Goal: Transaction & Acquisition: Purchase product/service

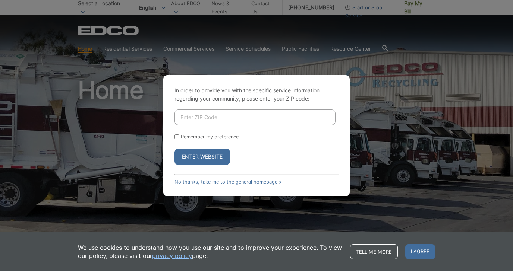
click at [213, 117] on input "Enter ZIP Code" at bounding box center [254, 118] width 161 height 16
type input "92026"
click at [202, 157] on button "Enter Website" at bounding box center [202, 157] width 56 height 16
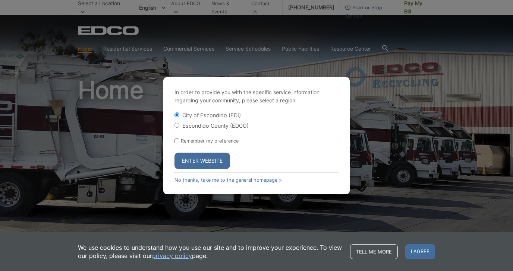
click at [187, 124] on label "Escondido County (EDCO)" at bounding box center [215, 126] width 66 height 6
click at [179, 124] on input "Escondido County (EDCO)" at bounding box center [176, 125] width 5 height 5
radio input "true"
click at [188, 163] on button "Enter Website" at bounding box center [202, 161] width 56 height 16
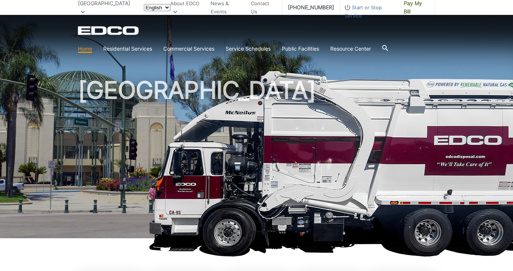
scroll to position [33, 0]
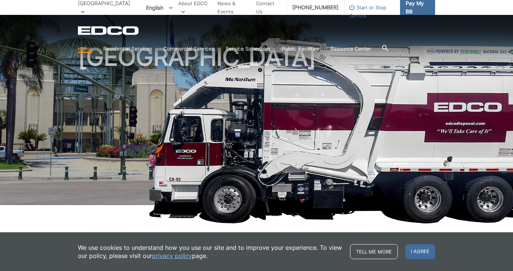
click at [405, 11] on span "Pay My Bill" at bounding box center [416, 7] width 23 height 16
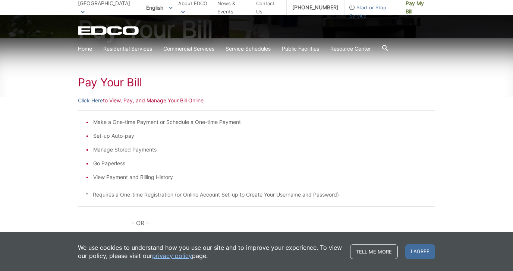
scroll to position [94, 0]
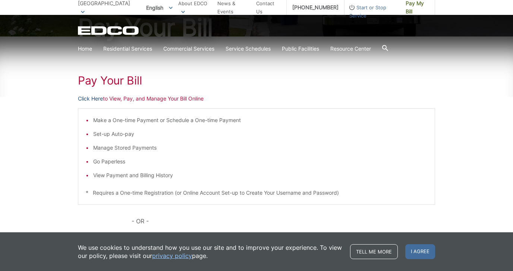
click at [99, 99] on link "Click Here" at bounding box center [90, 99] width 25 height 8
